Goal: Task Accomplishment & Management: Use online tool/utility

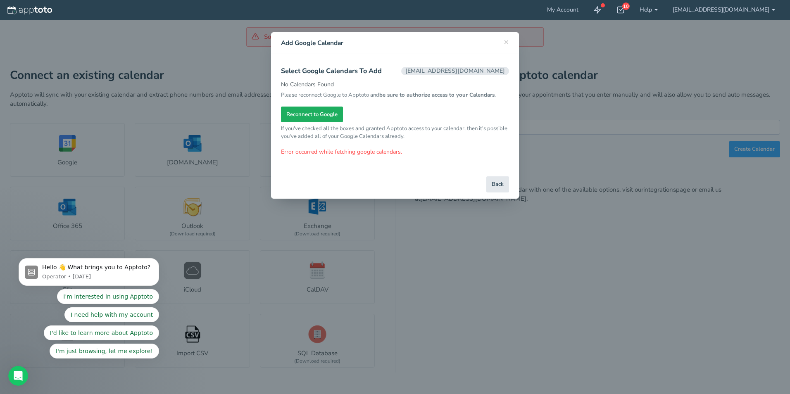
click at [306, 115] on span "Reconnect to Google" at bounding box center [311, 115] width 51 height 8
click at [501, 183] on button "Back" at bounding box center [497, 184] width 23 height 16
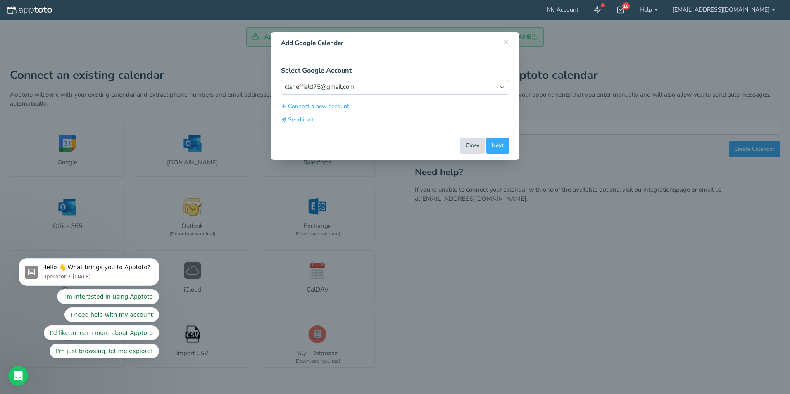
click at [471, 148] on button "Close" at bounding box center [472, 146] width 24 height 16
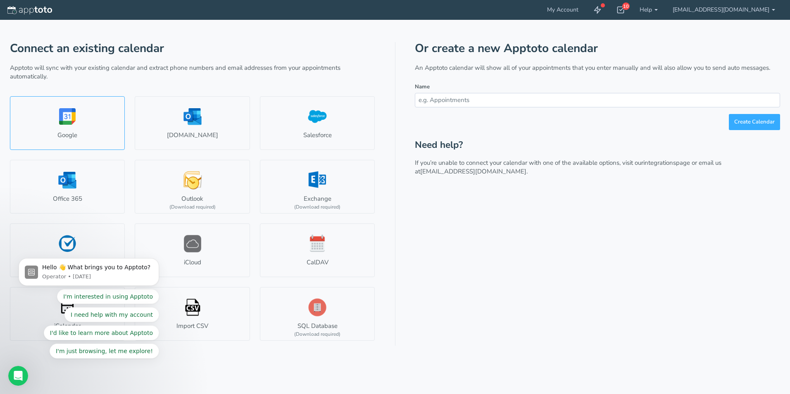
click at [84, 126] on link "Google" at bounding box center [67, 123] width 115 height 54
select select "number:58265"
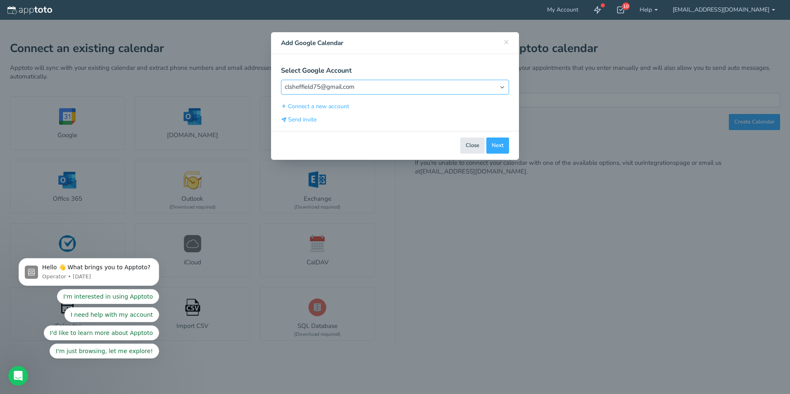
click at [368, 88] on select "Select Account clsheffield75@gmail.com" at bounding box center [395, 87] width 228 height 14
drag, startPoint x: 344, startPoint y: 85, endPoint x: 250, endPoint y: 79, distance: 93.9
click at [250, 79] on div "× Close Add Google Calendar Select Google Account Select Account clsheffield75@…" at bounding box center [395, 197] width 790 height 394
click at [329, 88] on select "Select Account clsheffield75@gmail.com" at bounding box center [395, 87] width 228 height 14
click at [354, 84] on select "Select Account clsheffield75@gmail.com" at bounding box center [395, 87] width 228 height 14
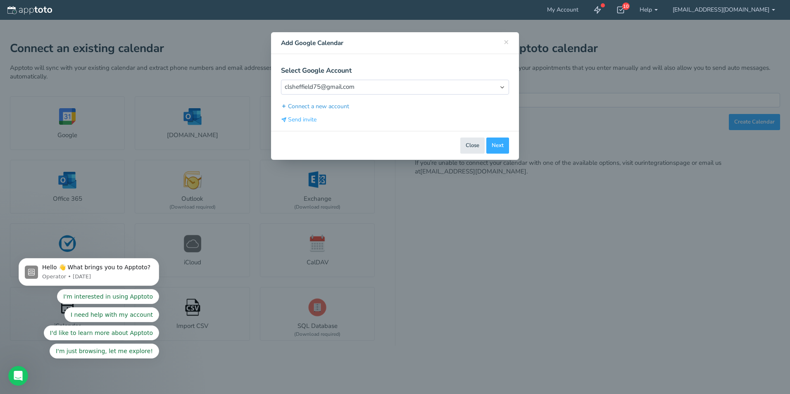
click at [321, 107] on button "Connect a new account" at bounding box center [315, 106] width 69 height 9
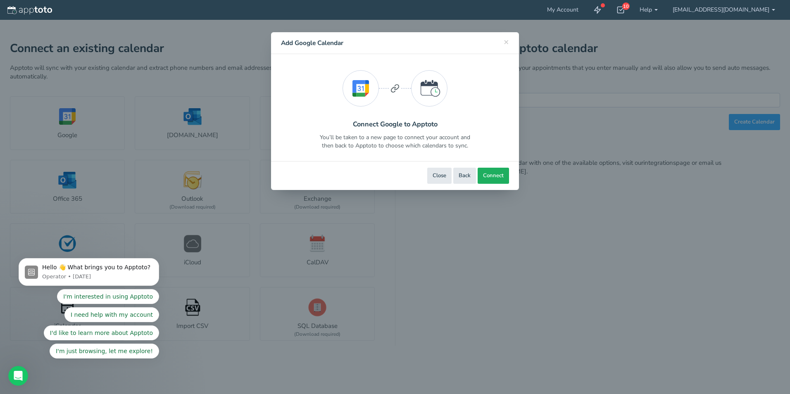
click at [482, 175] on button "Connect" at bounding box center [493, 176] width 31 height 16
